Goal: Book appointment/travel/reservation

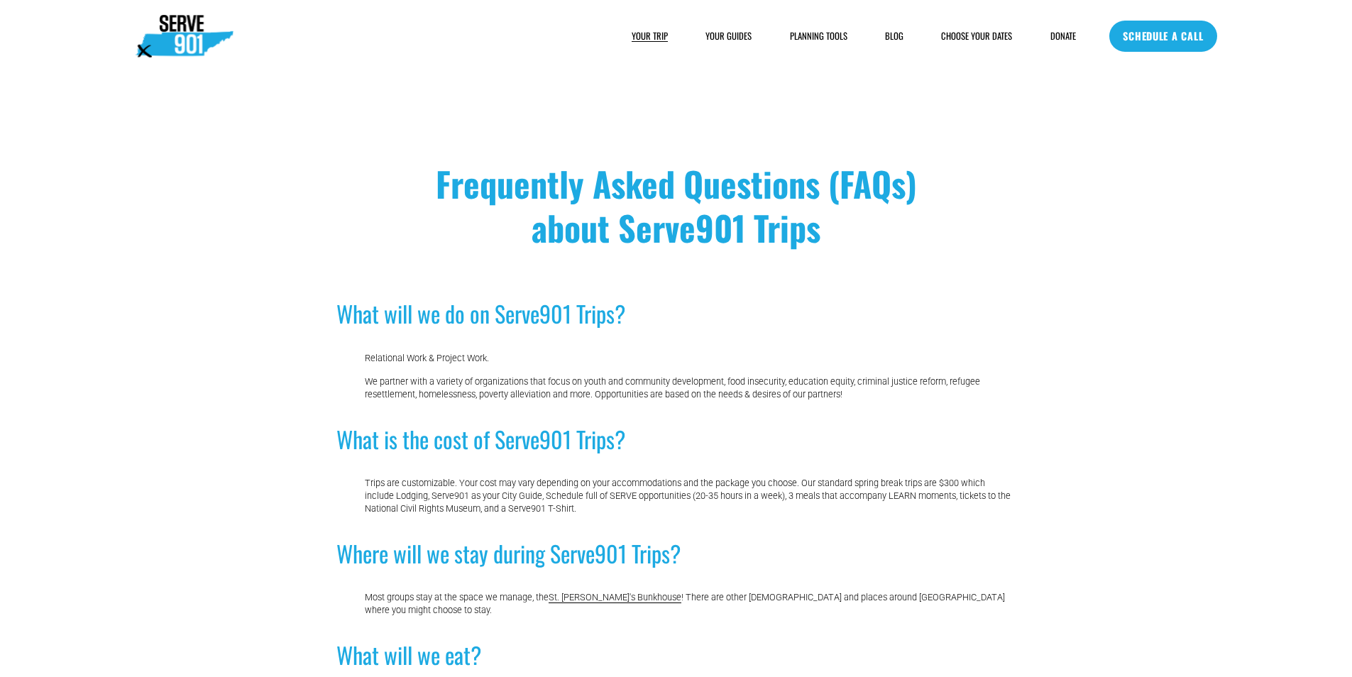
click at [1148, 36] on link "SCHEDULE A CALL" at bounding box center [1162, 36] width 107 height 31
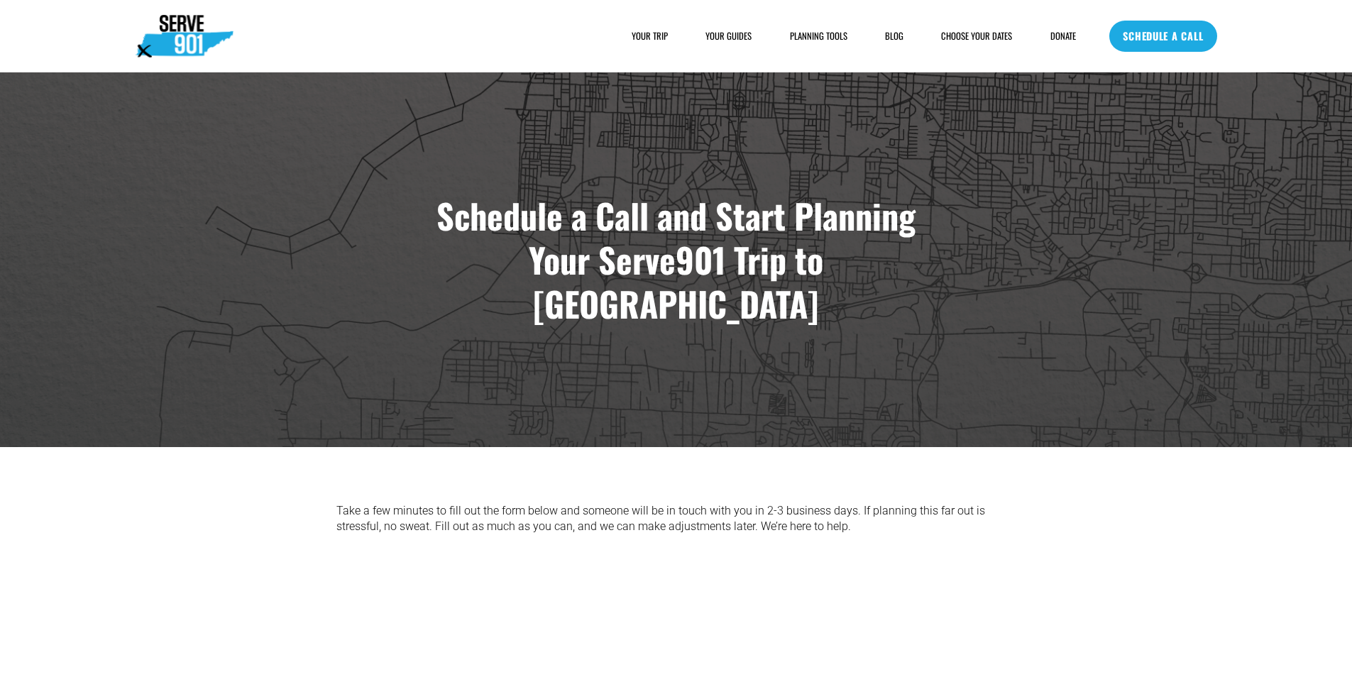
click at [1200, 48] on link "SCHEDULE A CALL" at bounding box center [1162, 36] width 107 height 31
click at [1110, 48] on div "SCHEDULE A CALL" at bounding box center [1162, 36] width 107 height 31
click at [1181, 45] on link "SCHEDULE A CALL" at bounding box center [1162, 36] width 107 height 31
